Goal: Find specific page/section: Find specific page/section

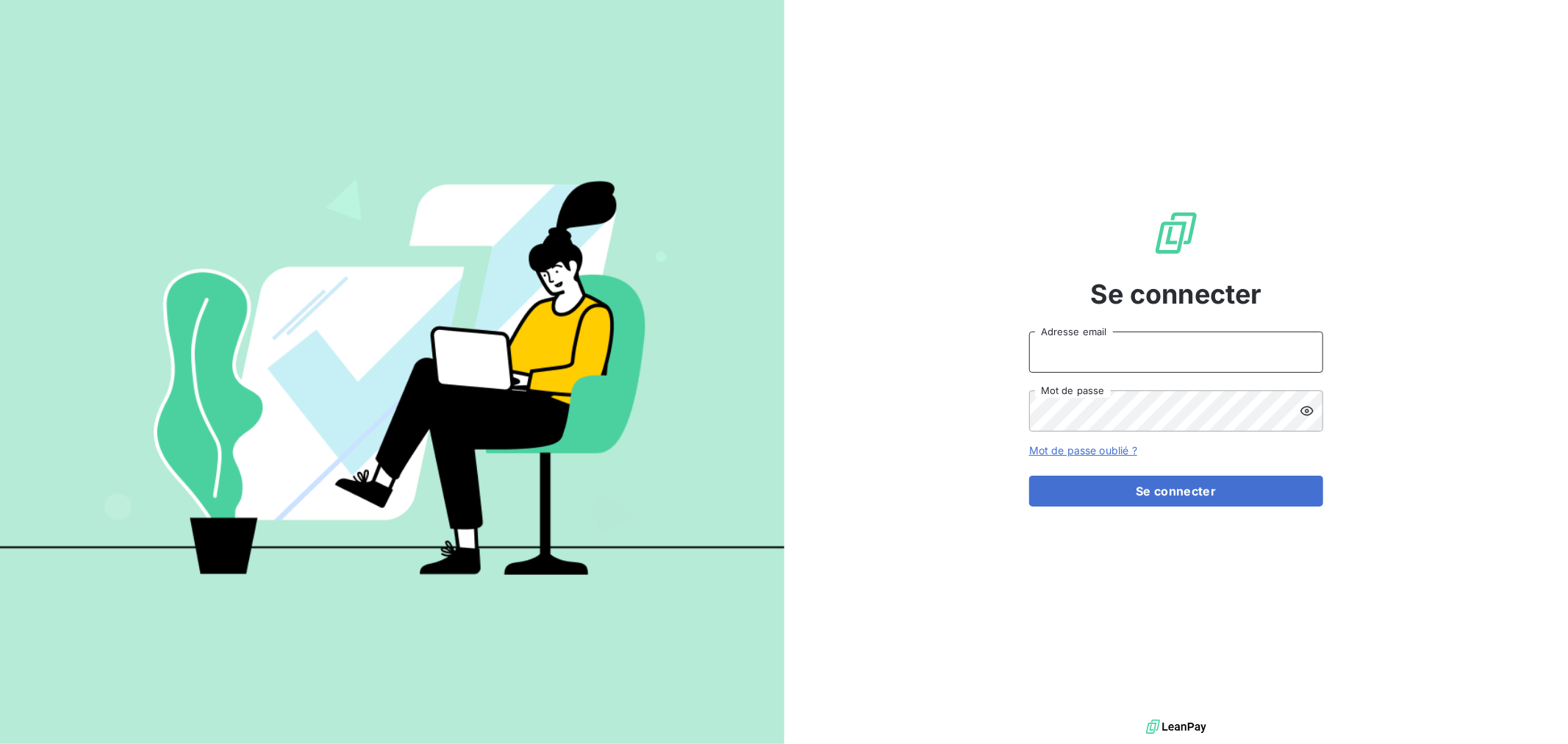
type input "[PERSON_NAME][EMAIL_ADDRESS][DOMAIN_NAME]"
click at [1114, 507] on div "Se connecter [PERSON_NAME][EMAIL_ADDRESS][DOMAIN_NAME] Adresse email Mot de pas…" at bounding box center [1175, 357] width 294 height 716
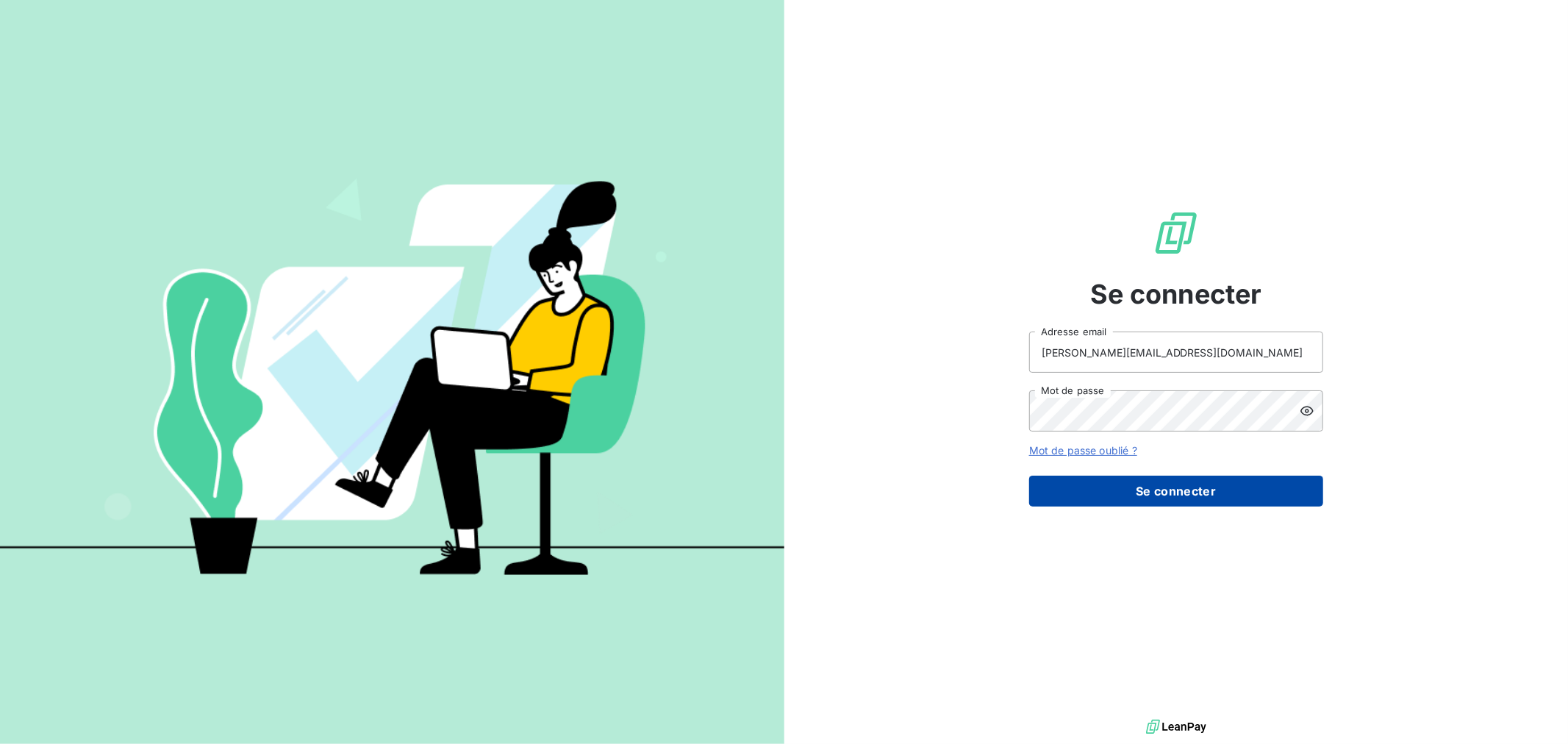
click at [1099, 487] on button "Se connecter" at bounding box center [1175, 491] width 294 height 31
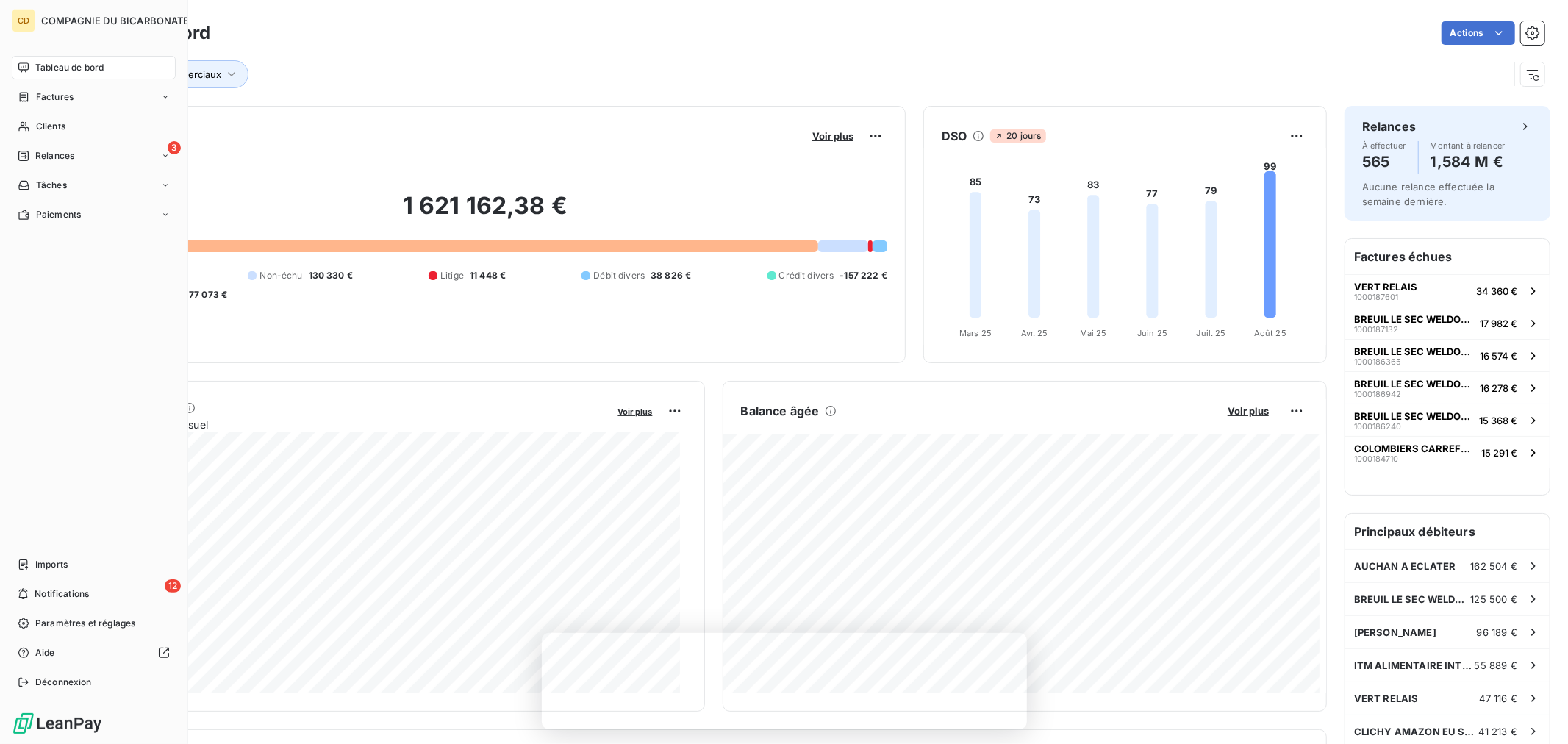
click at [79, 68] on span "Tableau de bord" at bounding box center [69, 67] width 68 height 13
click at [75, 133] on div "Clients" at bounding box center [94, 126] width 164 height 24
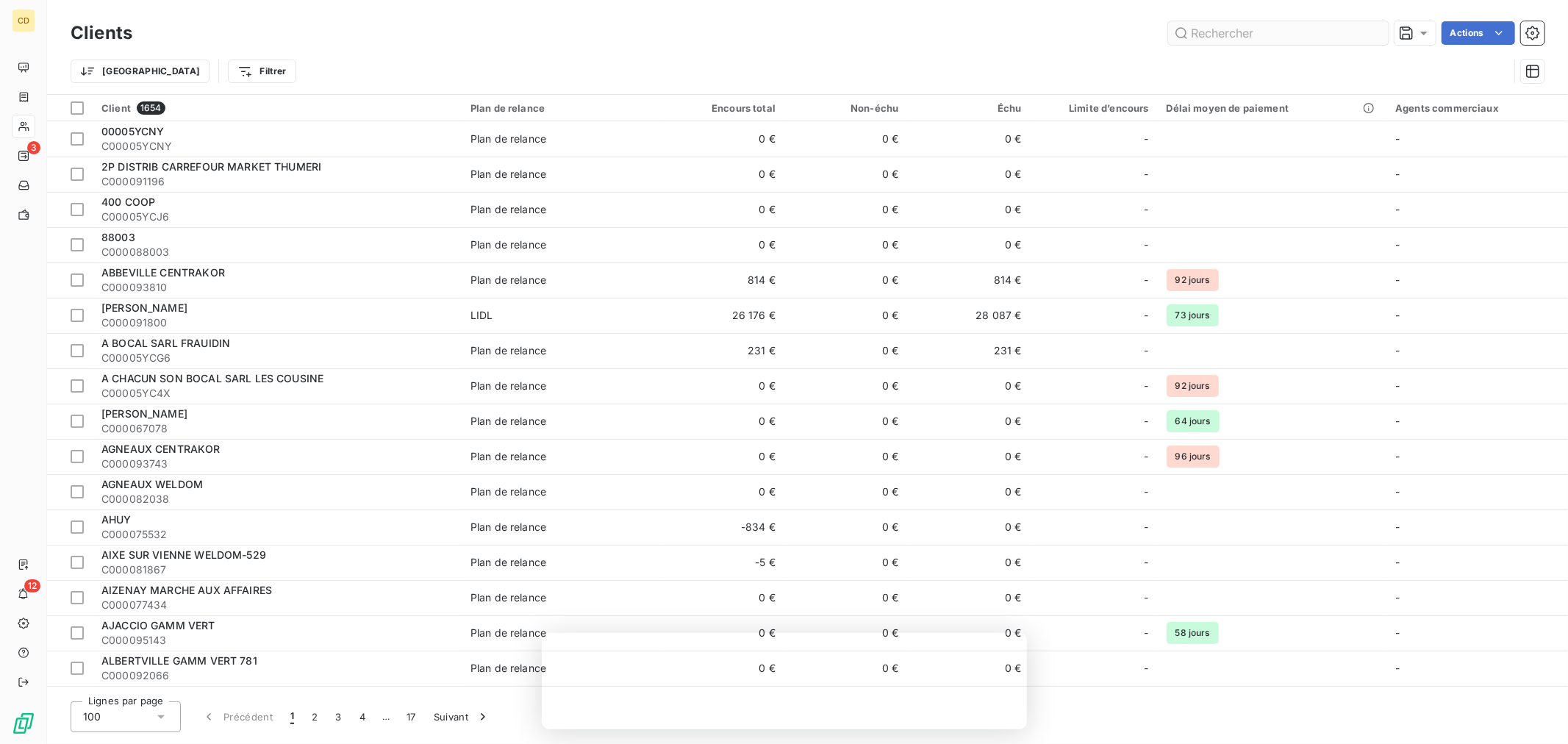
click at [1259, 34] on input "text" at bounding box center [1277, 33] width 220 height 24
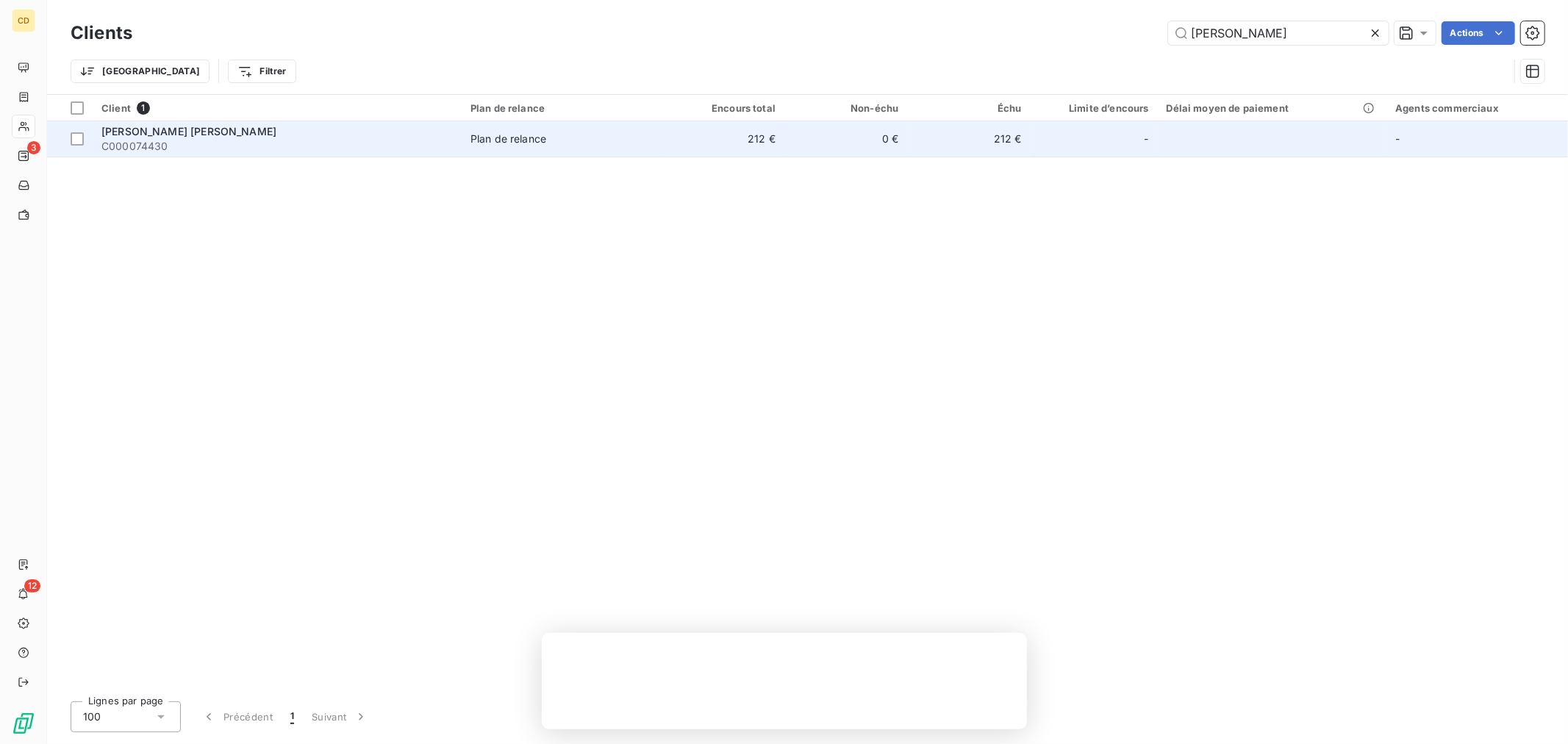
type input "puent"
click at [202, 129] on span "PUENTES LARANJEIRA DAPHNE" at bounding box center [189, 131] width 175 height 12
